Goal: Task Accomplishment & Management: Manage account settings

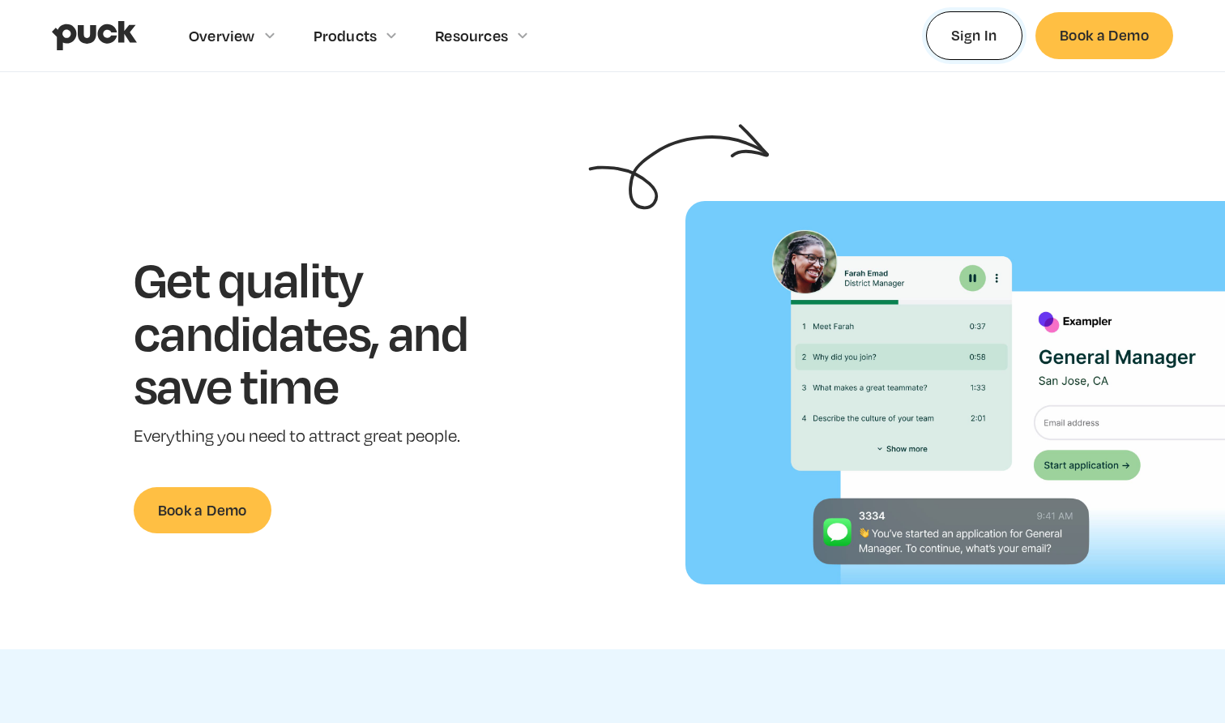
click at [982, 35] on link "Sign In" at bounding box center [974, 35] width 96 height 48
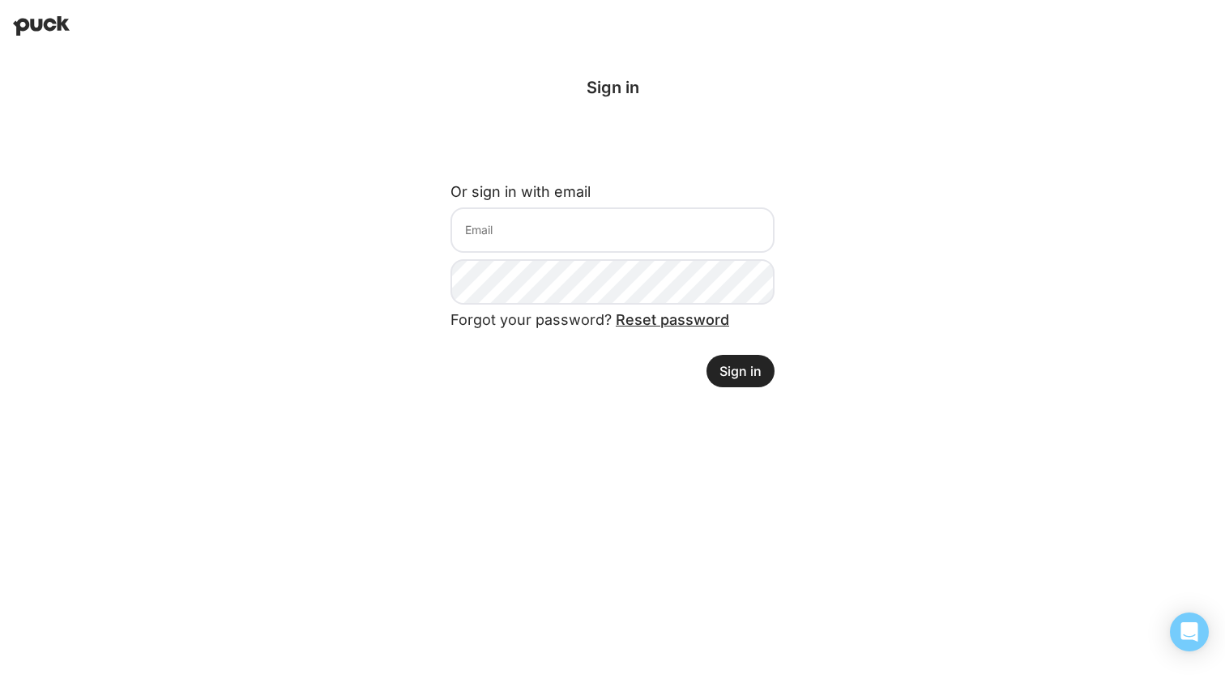
click at [686, 143] on div "Sign in with Google. Opens in new tab" at bounding box center [613, 143] width 324 height 36
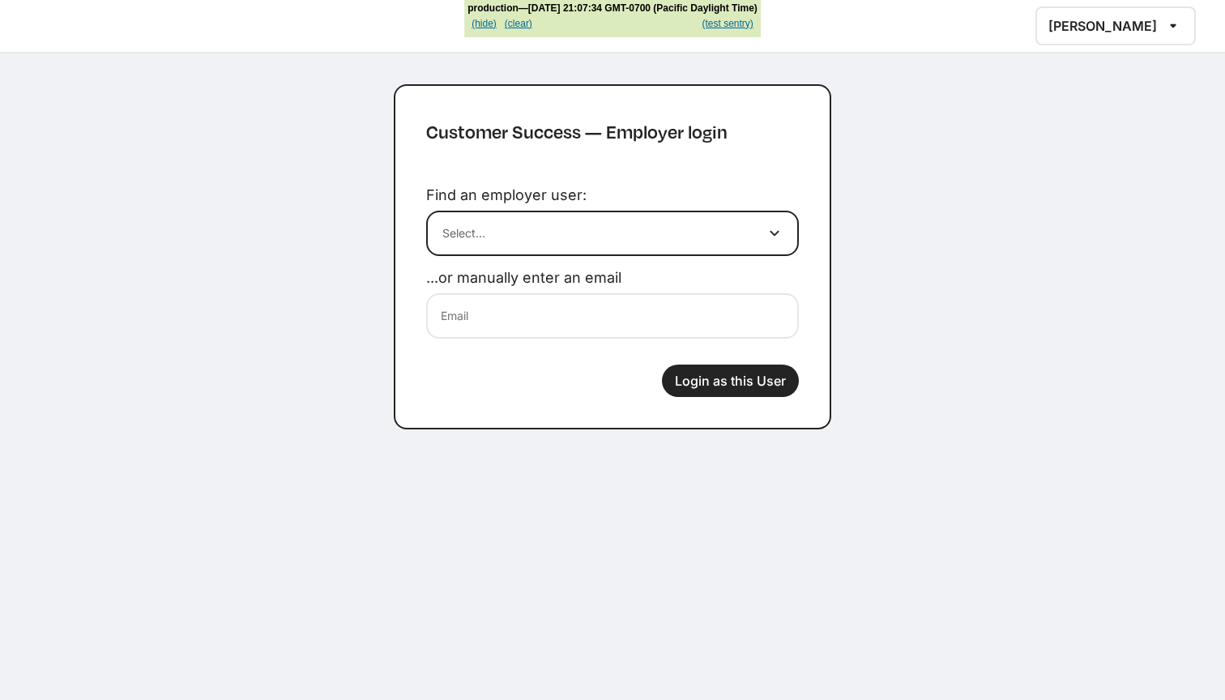
click at [553, 225] on div at bounding box center [596, 232] width 308 height 17
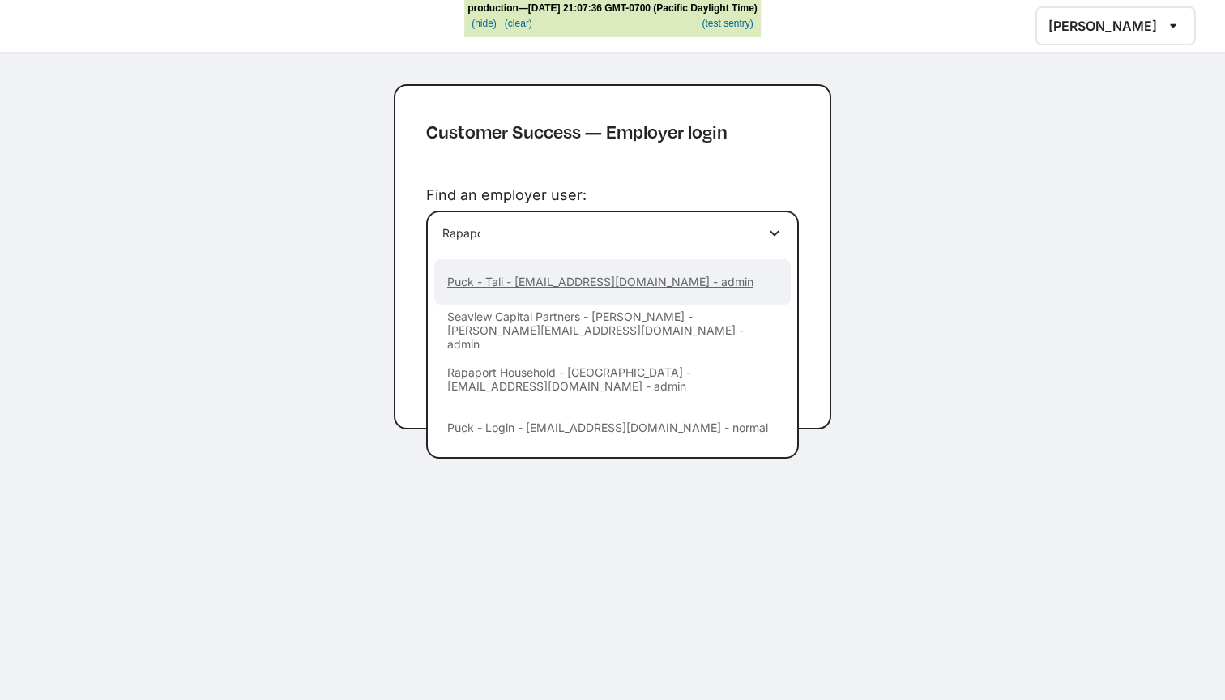
type input "Rapapor"
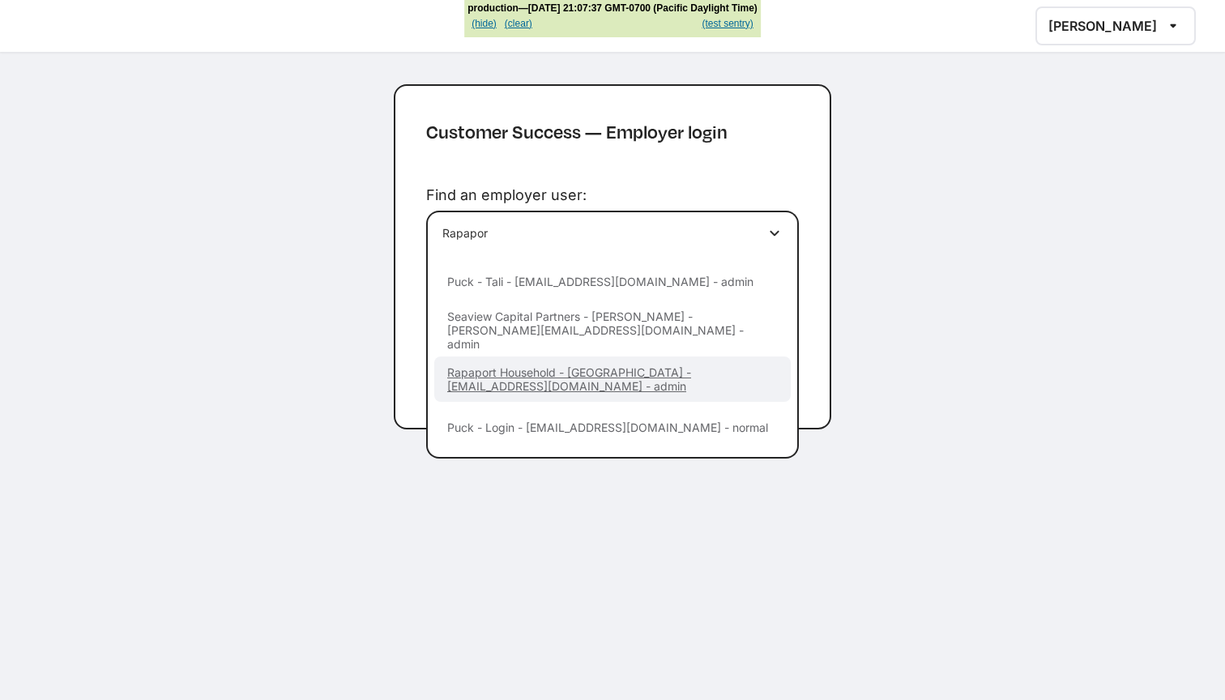
click at [587, 376] on div "Rapaport Household - [GEOGRAPHIC_DATA] - [EMAIL_ADDRESS][DOMAIN_NAME] - admin" at bounding box center [612, 379] width 357 height 28
type input "[EMAIL_ADDRESS][DOMAIN_NAME]"
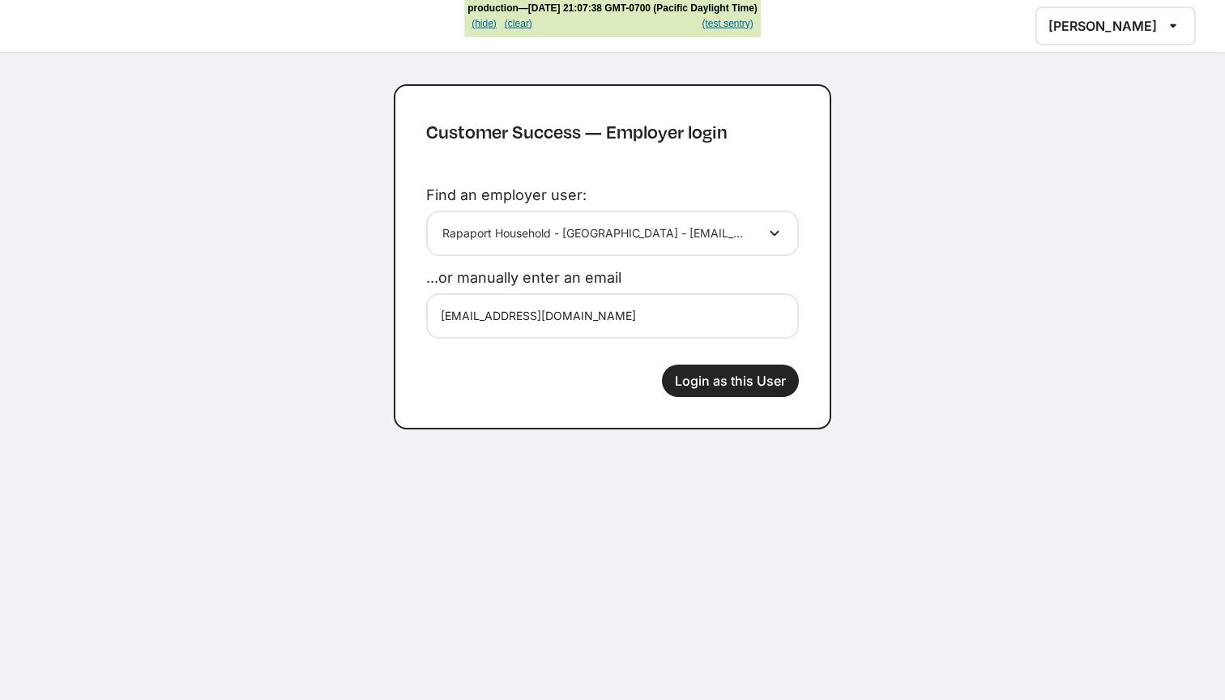
click at [733, 383] on button "Login as this User" at bounding box center [730, 381] width 137 height 32
